Goal: Transaction & Acquisition: Purchase product/service

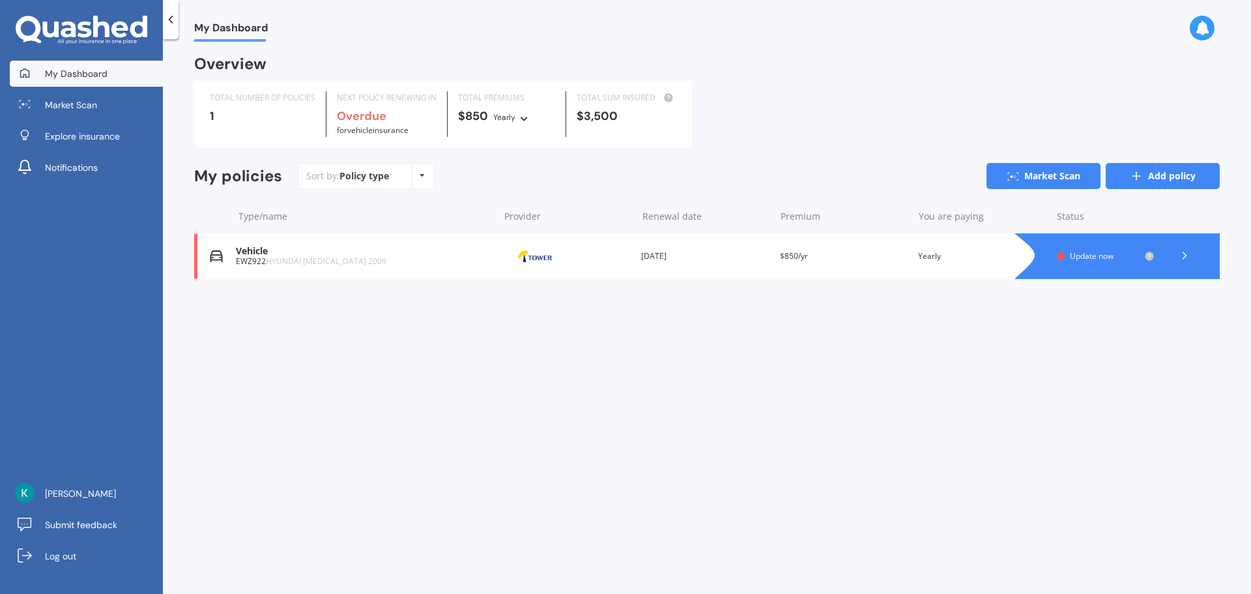
click at [1171, 177] on link "Add policy" at bounding box center [1163, 176] width 114 height 26
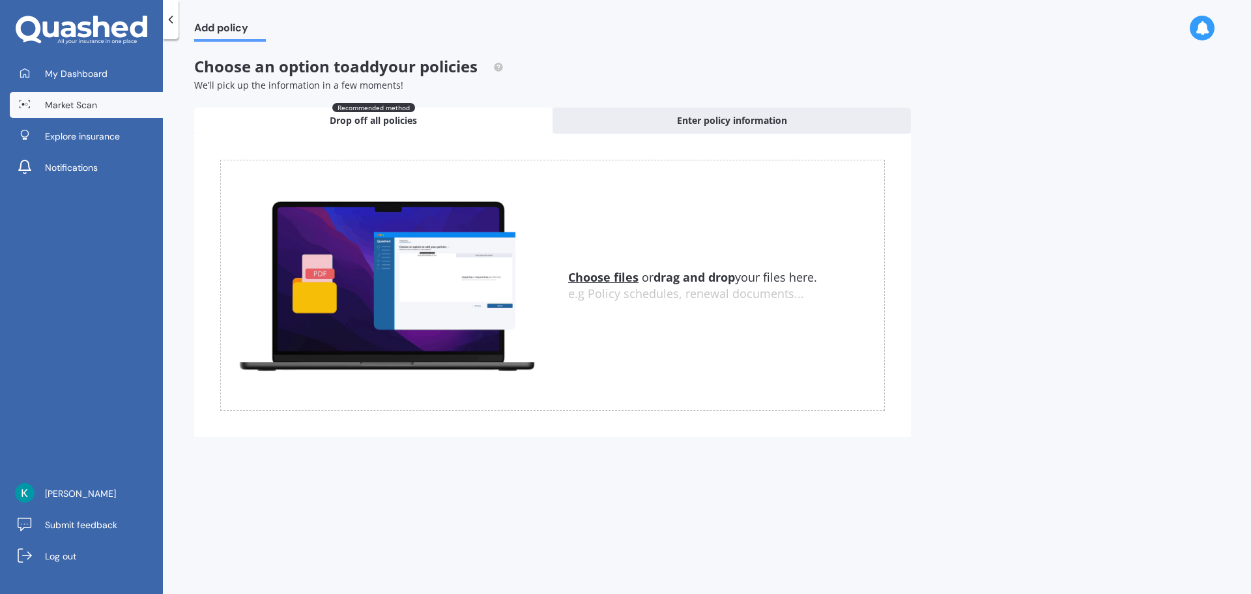
click at [111, 103] on link "Market Scan" at bounding box center [86, 105] width 153 height 26
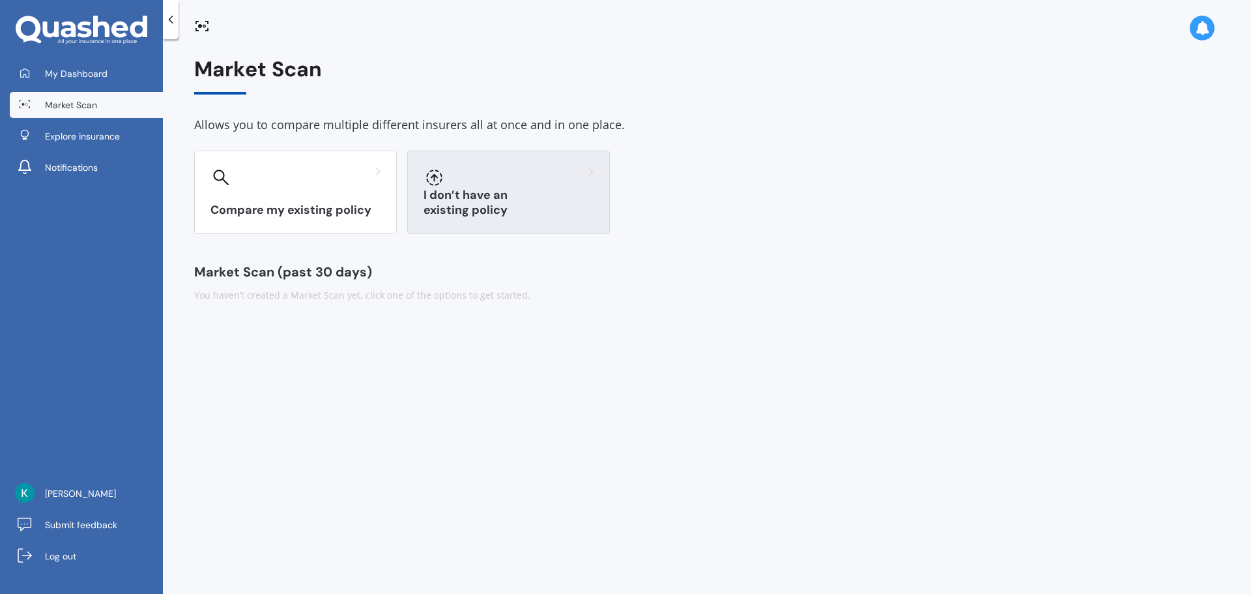
click at [521, 178] on div at bounding box center [509, 177] width 170 height 21
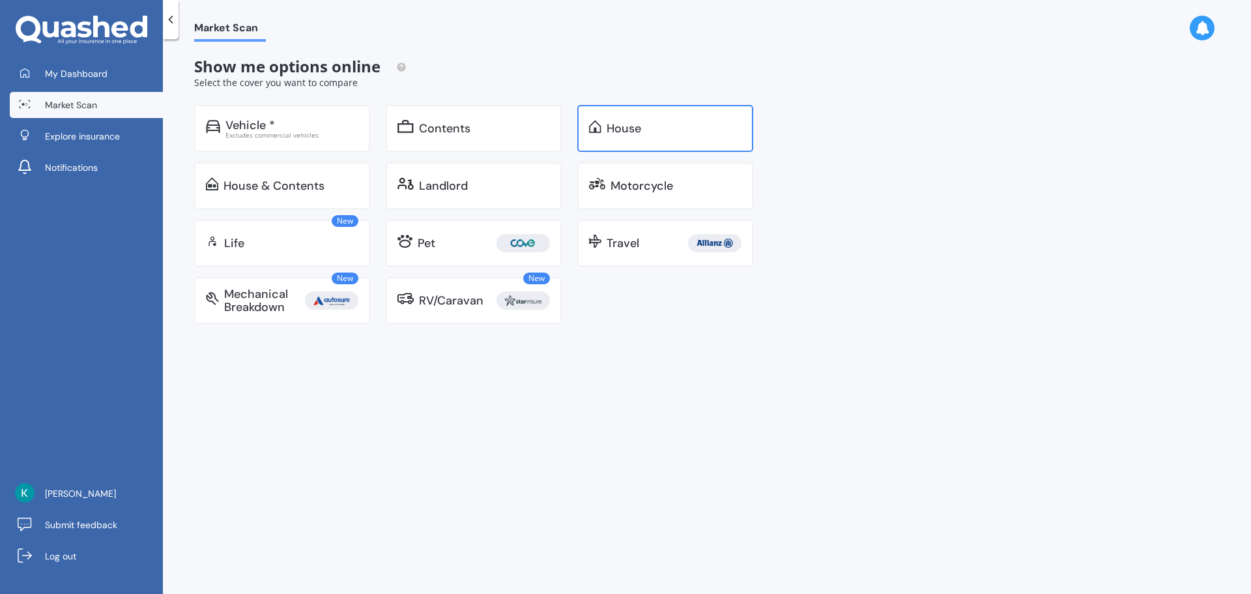
click at [628, 138] on div "House" at bounding box center [665, 128] width 176 height 47
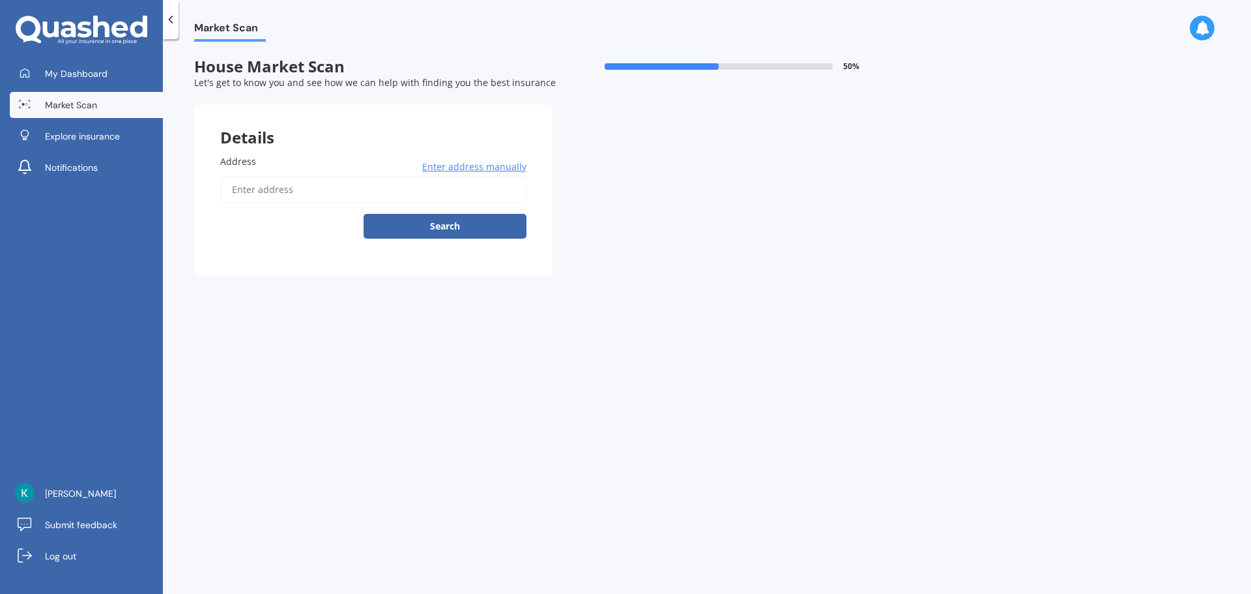
click at [446, 208] on div "Enter address manually Search" at bounding box center [373, 207] width 306 height 63
click at [439, 199] on input "Address" at bounding box center [373, 189] width 306 height 27
type input "[STREET_ADDRESS]"
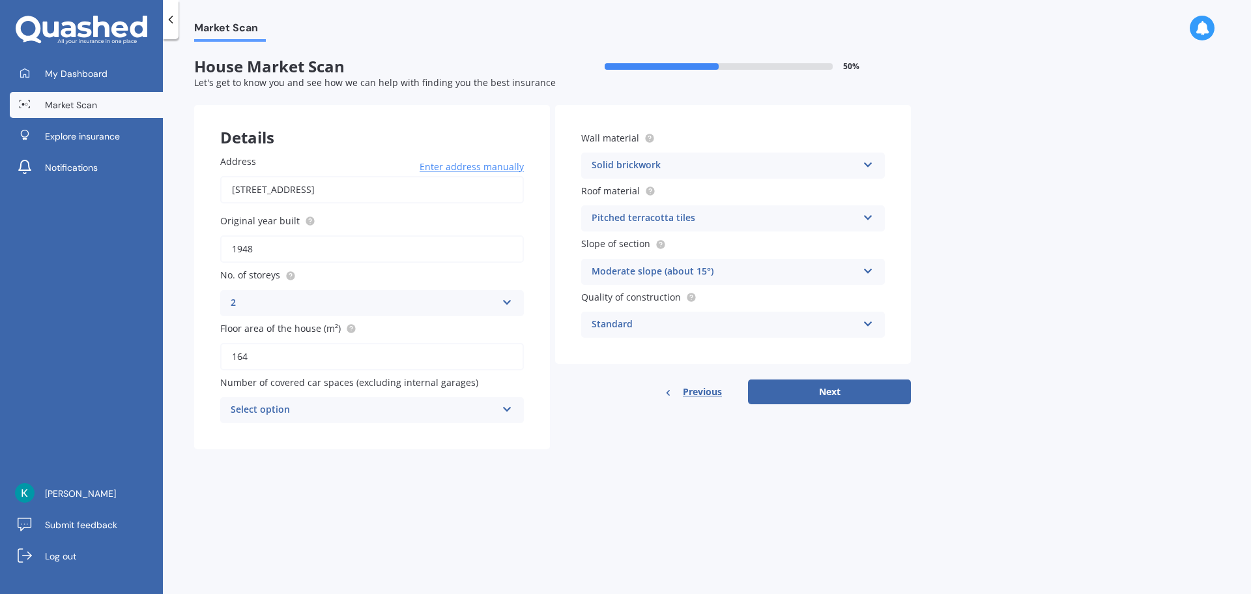
click at [354, 420] on div "Select option 0 1 2 3 4 5+" at bounding box center [372, 410] width 304 height 26
click at [344, 386] on span "Number of covered car spaces (excluding internal garages)" at bounding box center [349, 382] width 258 height 12
click at [796, 385] on button "Next" at bounding box center [829, 391] width 163 height 25
select select "05"
select select "10"
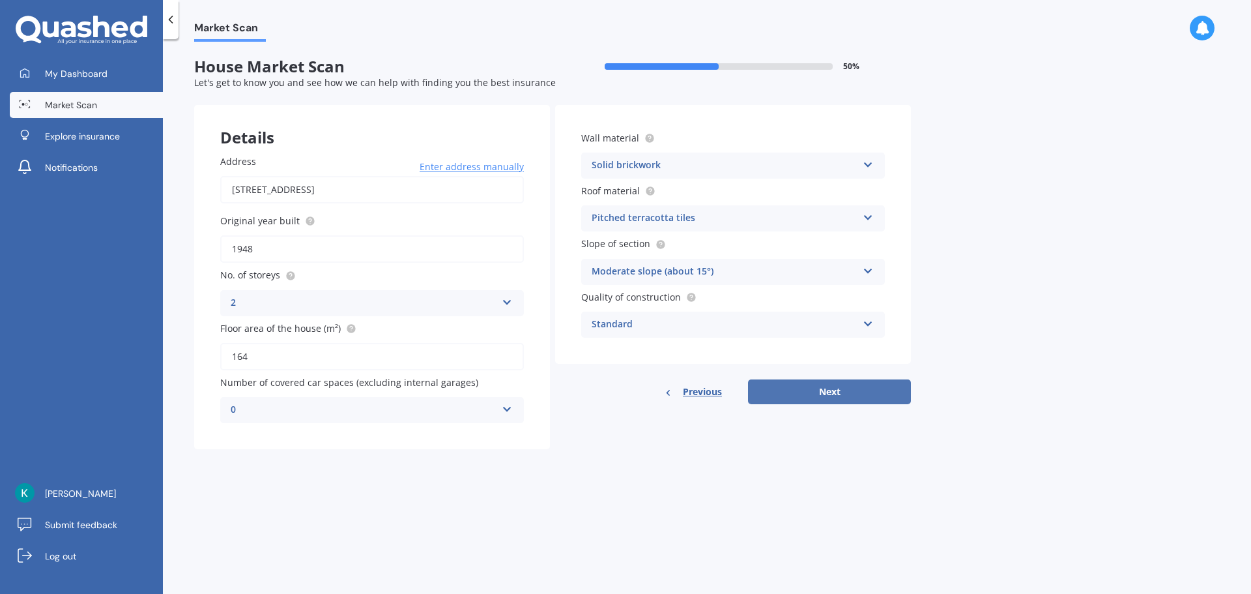
select select "1971"
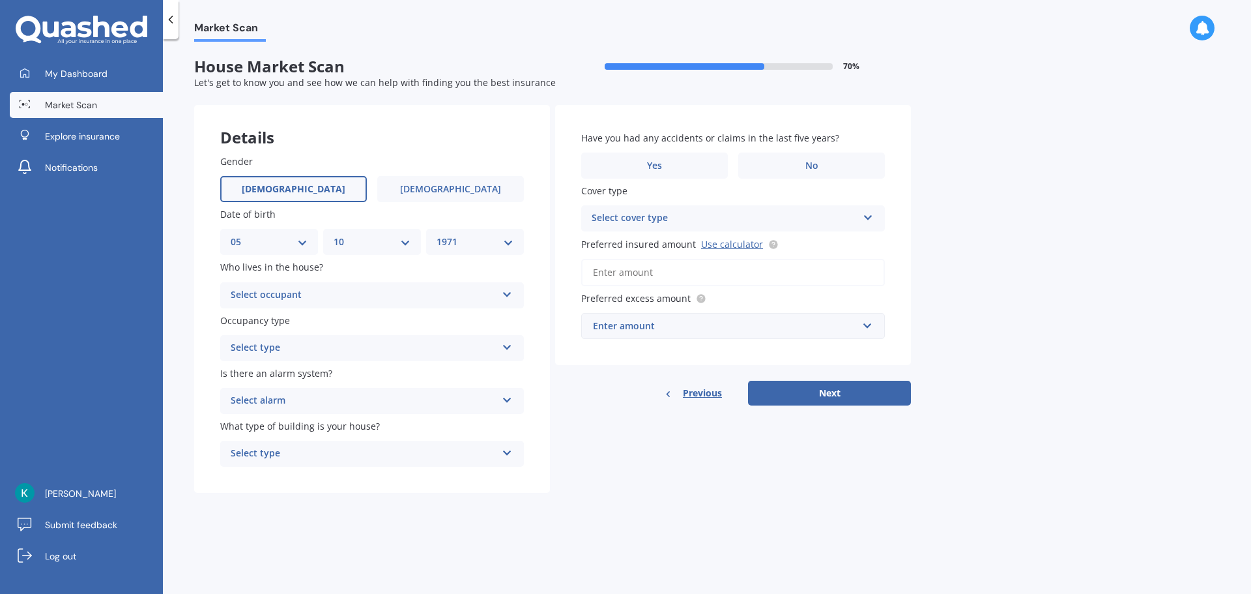
click at [293, 245] on select "DD 01 02 03 04 05 06 07 08 09 10 11 12 13 14 15 16 17 18 19 20 21 22 23 24 25 2…" at bounding box center [269, 242] width 77 height 14
select select "01"
click at [231, 235] on select "DD 01 02 03 04 05 06 07 08 09 10 11 12 13 14 15 16 17 18 19 20 21 22 23 24 25 2…" at bounding box center [269, 242] width 77 height 14
click at [355, 235] on select "MM 01 02 03 04 05 06 07 08 09 10 11 12" at bounding box center [372, 242] width 77 height 14
select select "03"
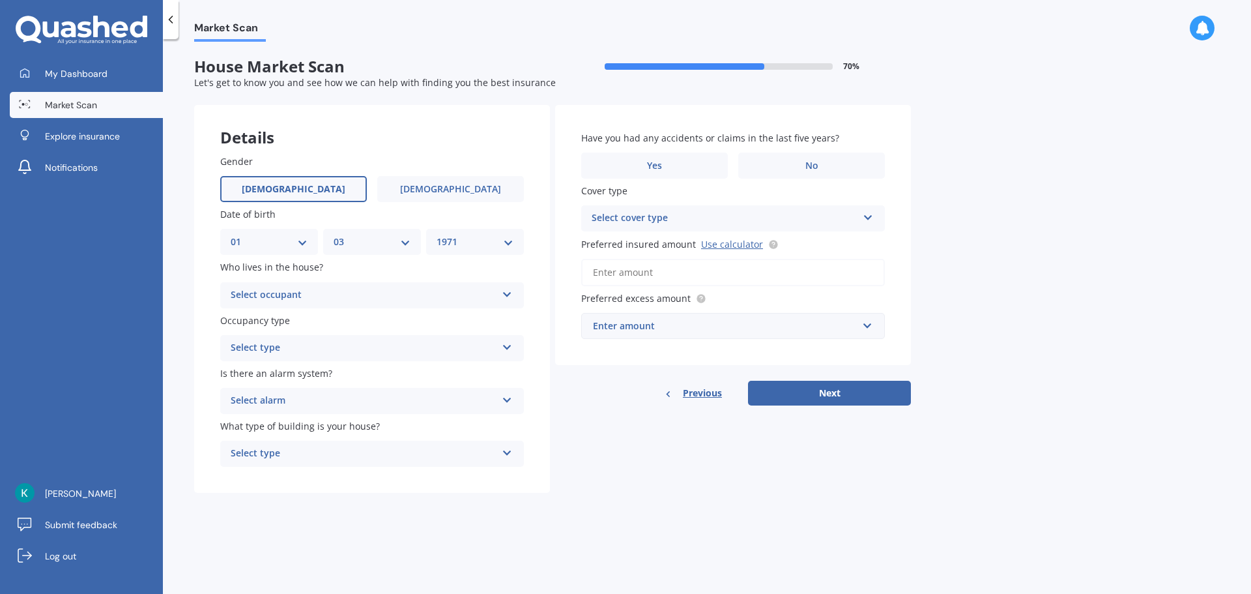
click at [334, 235] on select "MM 01 02 03 04 05 06 07 08 09 10 11 12" at bounding box center [372, 242] width 77 height 14
click at [451, 233] on div "YYYY 2009 2008 2007 2006 2005 2004 2003 2002 2001 2000 1999 1998 1997 1996 1995…" at bounding box center [475, 242] width 98 height 26
click at [463, 240] on select "YYYY 2009 2008 2007 2006 2005 2004 2003 2002 2001 2000 1999 1998 1997 1996 1995…" at bounding box center [475, 242] width 77 height 14
select select "2000"
click at [437, 235] on select "YYYY 2009 2008 2007 2006 2005 2004 2003 2002 2001 2000 1999 1998 1997 1996 1995…" at bounding box center [475, 242] width 77 height 14
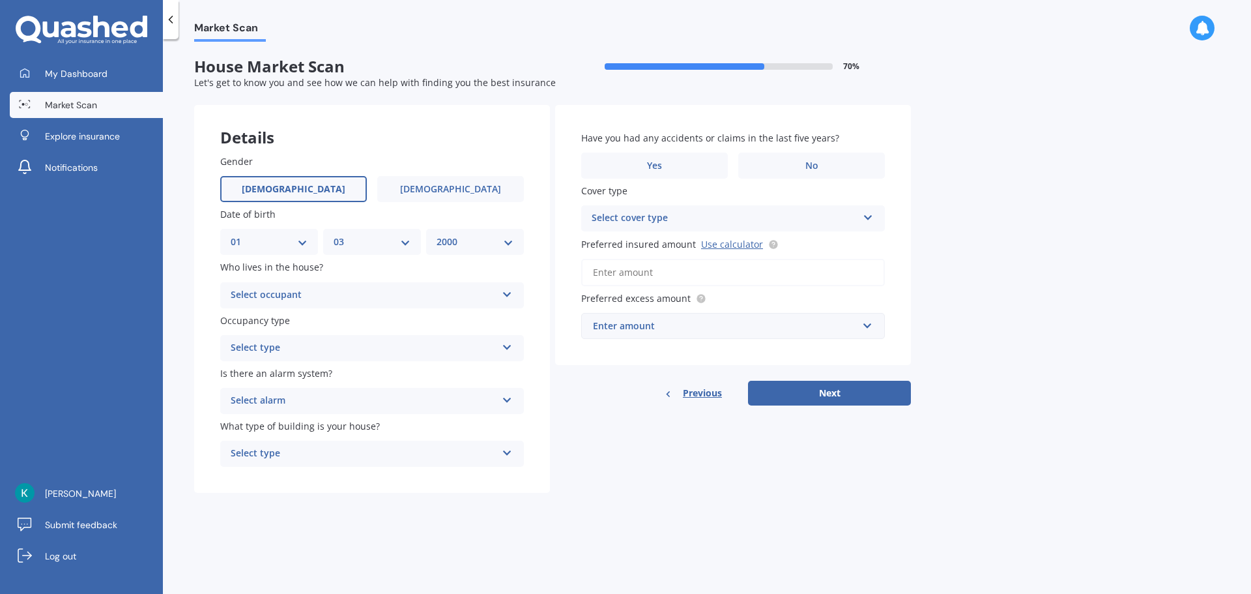
click at [318, 294] on div "Select occupant" at bounding box center [364, 295] width 266 height 16
click at [336, 347] on div "Owner + Boarder" at bounding box center [372, 343] width 302 height 23
drag, startPoint x: 336, startPoint y: 373, endPoint x: 328, endPoint y: 360, distance: 15.2
click at [334, 371] on label "Is there an alarm system?" at bounding box center [369, 373] width 299 height 14
click at [321, 353] on div "Select type" at bounding box center [364, 348] width 266 height 16
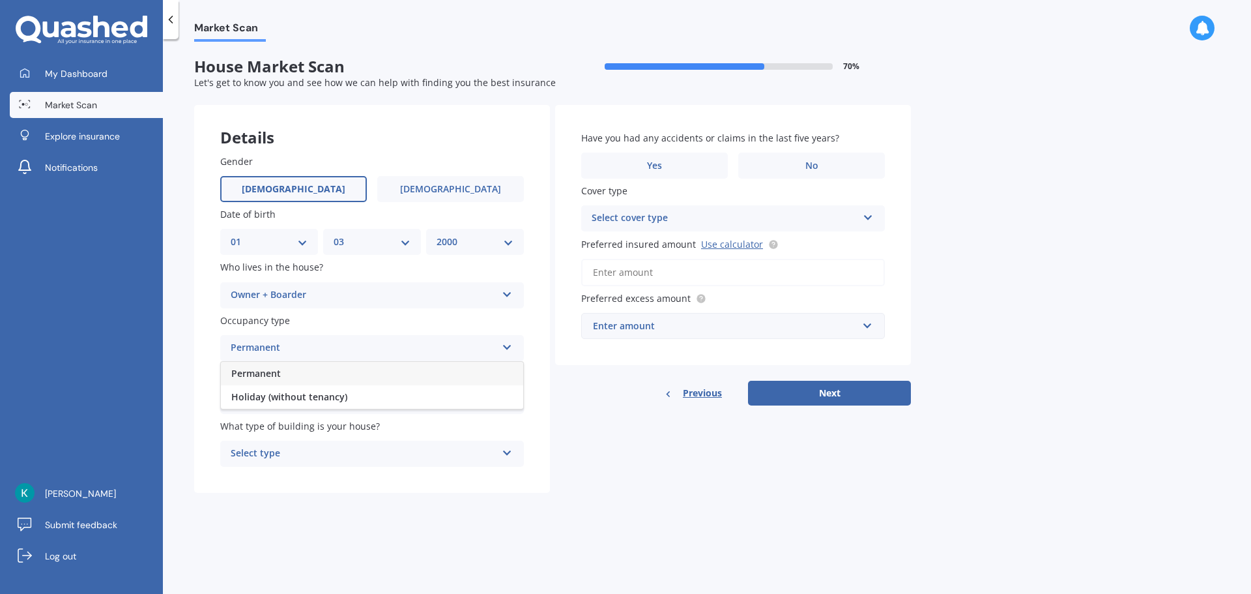
click at [333, 371] on div "Permanent" at bounding box center [372, 373] width 302 height 23
click at [344, 411] on div "Select alarm Yes, monitored Yes, not monitored No" at bounding box center [372, 401] width 304 height 26
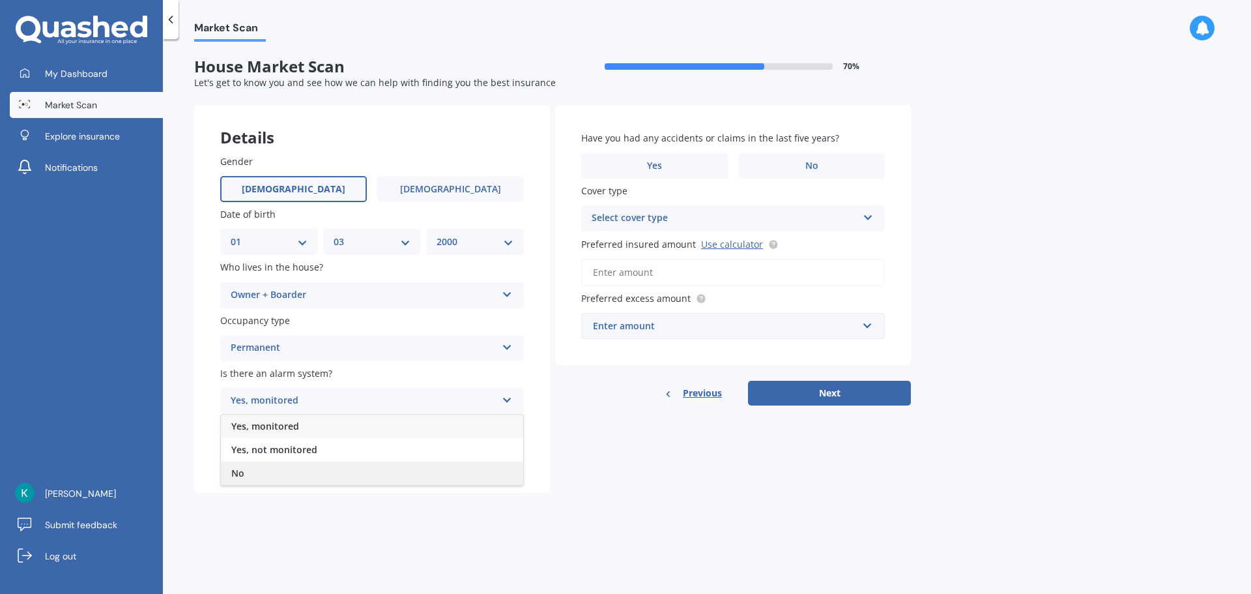
click at [358, 472] on div "No" at bounding box center [372, 472] width 302 height 23
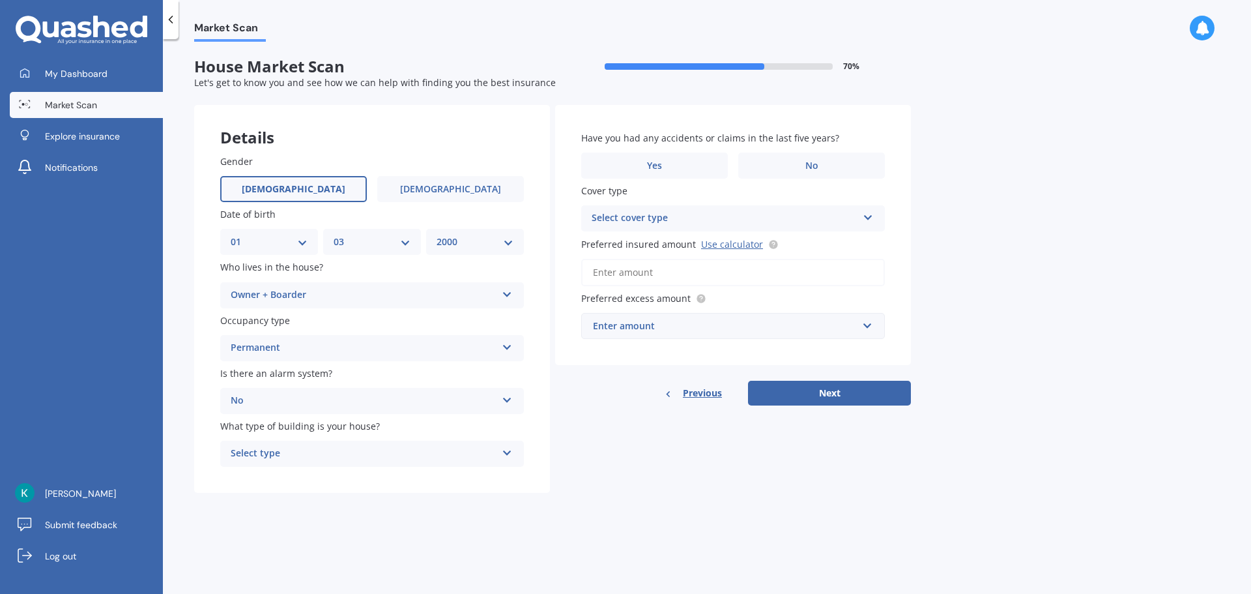
click at [370, 452] on div "Select type" at bounding box center [364, 454] width 266 height 16
click at [383, 487] on div "Freestanding" at bounding box center [372, 478] width 302 height 23
click at [796, 168] on label "No" at bounding box center [811, 166] width 147 height 26
click at [0, 0] on input "No" at bounding box center [0, 0] width 0 height 0
click at [740, 224] on div "Select cover type" at bounding box center [725, 219] width 266 height 16
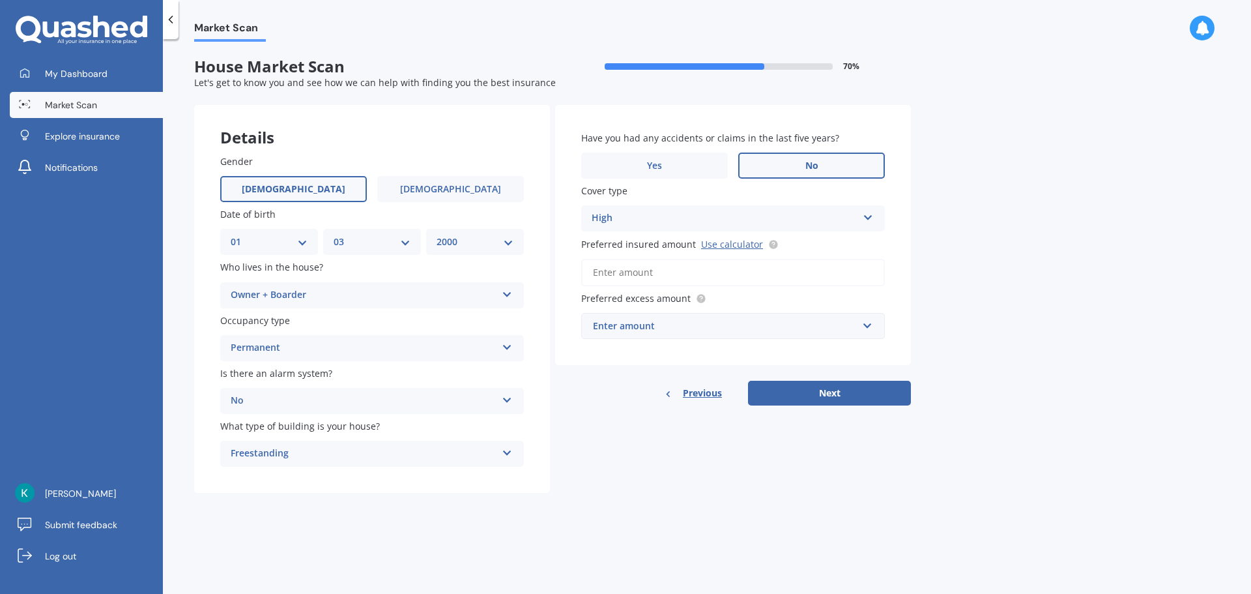
click at [725, 199] on div "Cover type High High" at bounding box center [733, 208] width 304 height 48
click at [684, 284] on input "Preferred insured amount Use calculator" at bounding box center [733, 272] width 304 height 27
click at [688, 270] on input "Preferred insured amount Use calculator" at bounding box center [733, 272] width 304 height 27
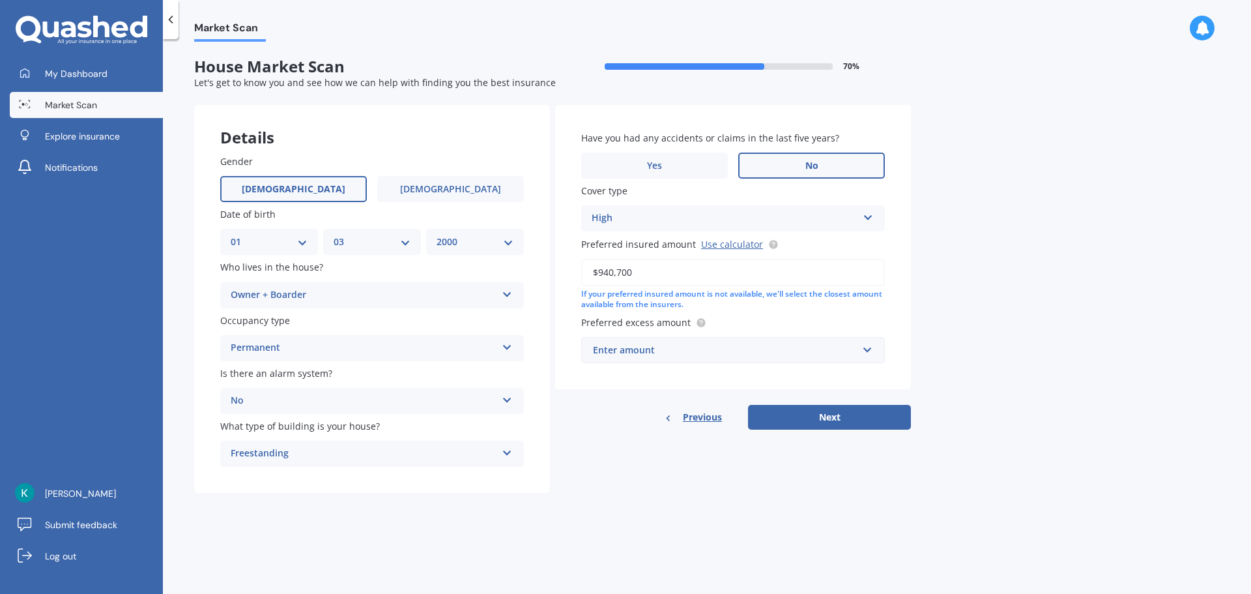
type input "$940,700"
click at [774, 351] on div "Enter amount" at bounding box center [725, 350] width 265 height 14
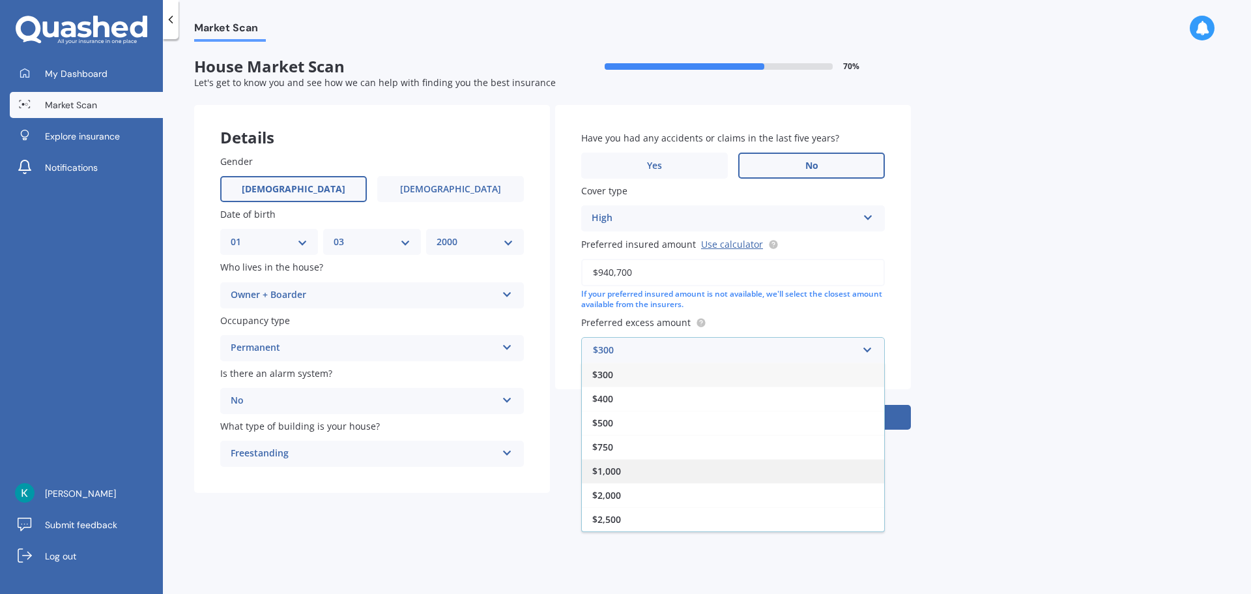
click at [830, 475] on div "$1,000" at bounding box center [733, 471] width 302 height 24
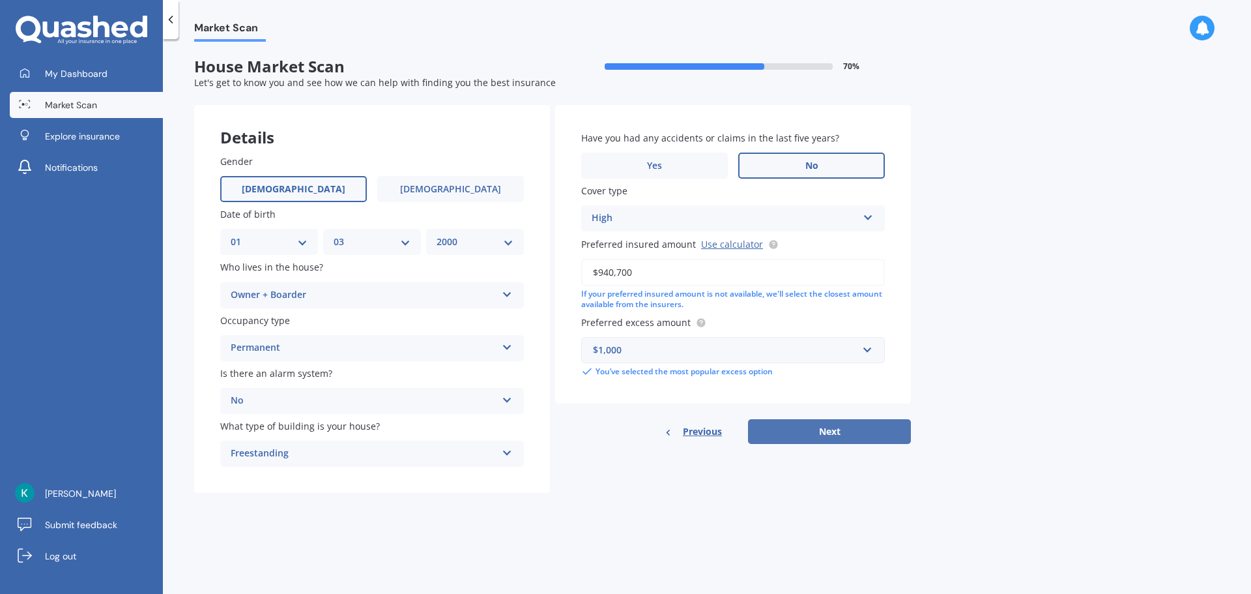
click at [864, 431] on button "Next" at bounding box center [829, 431] width 163 height 25
select select "01"
select select "03"
select select "2000"
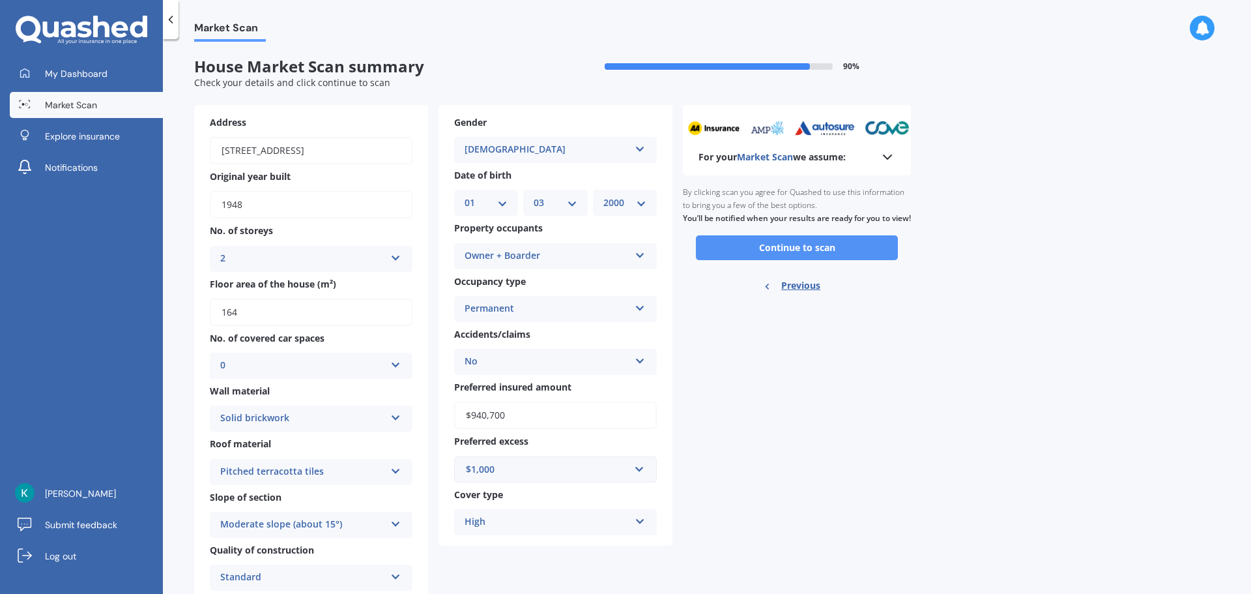
click at [803, 260] on button "Continue to scan" at bounding box center [797, 247] width 202 height 25
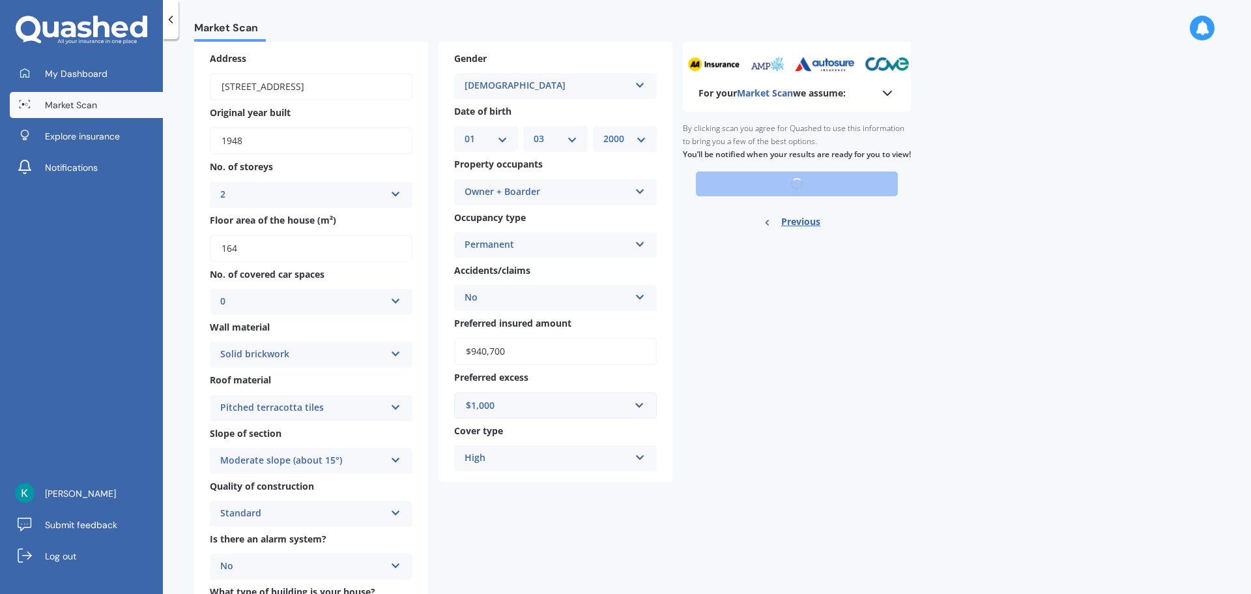
scroll to position [147, 0]
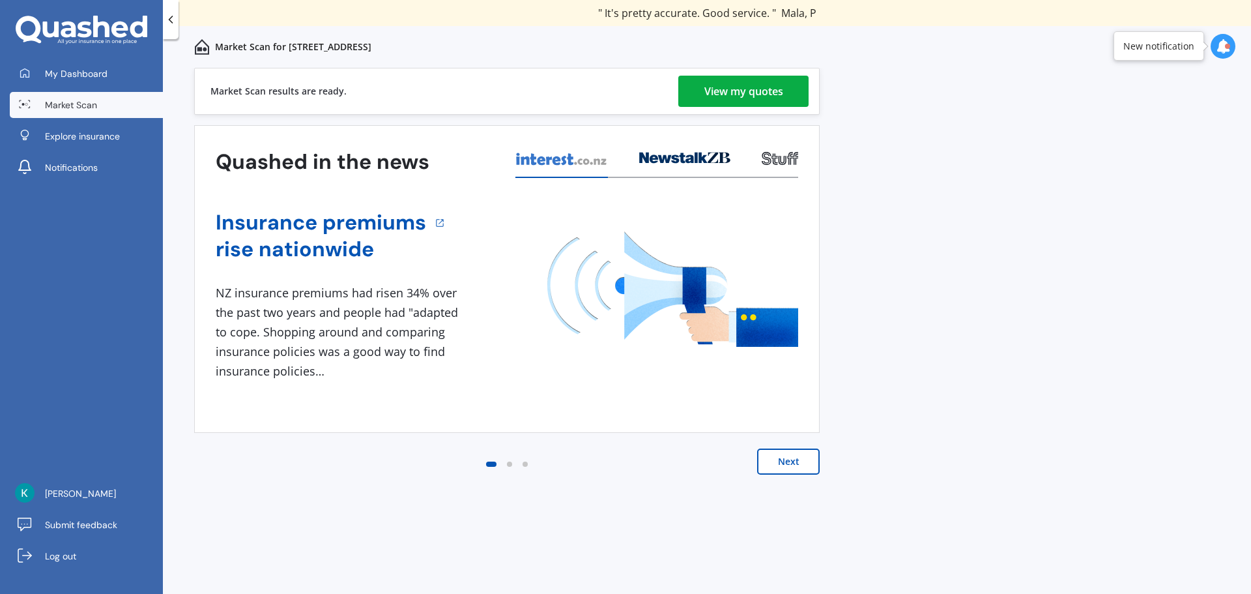
click at [757, 80] on div "View my quotes" at bounding box center [744, 91] width 79 height 31
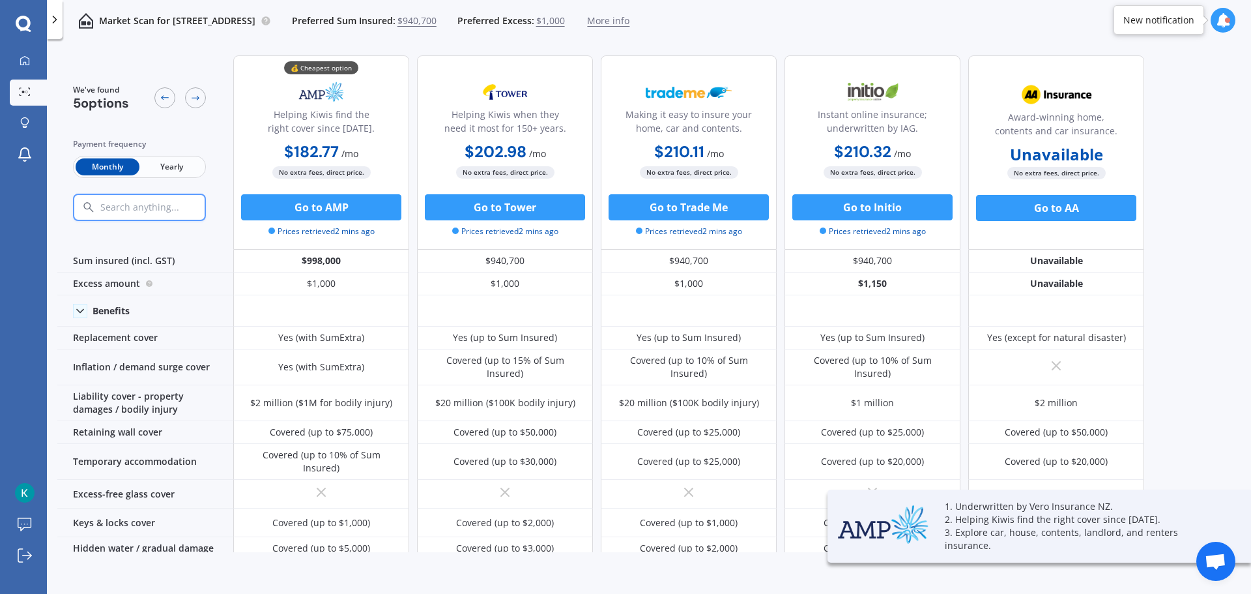
click at [160, 169] on span "Yearly" at bounding box center [171, 166] width 64 height 17
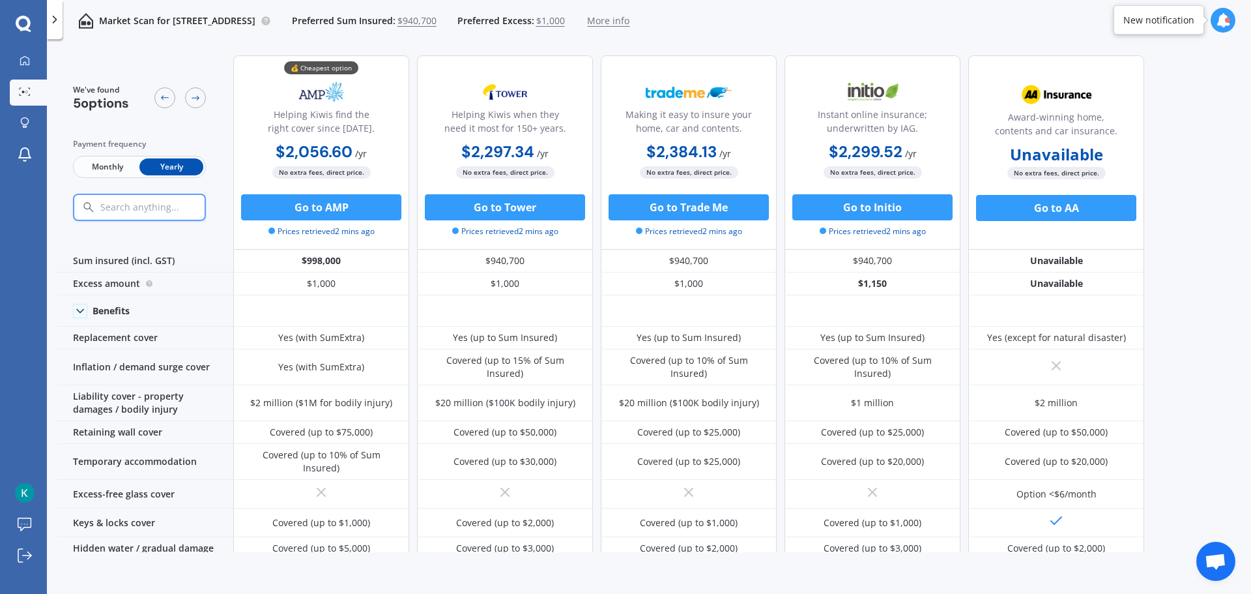
click at [106, 171] on span "Monthly" at bounding box center [108, 166] width 64 height 17
click at [162, 169] on span "Yearly" at bounding box center [171, 166] width 64 height 17
click at [121, 164] on span "Monthly" at bounding box center [108, 166] width 64 height 17
